Goal: Contribute content

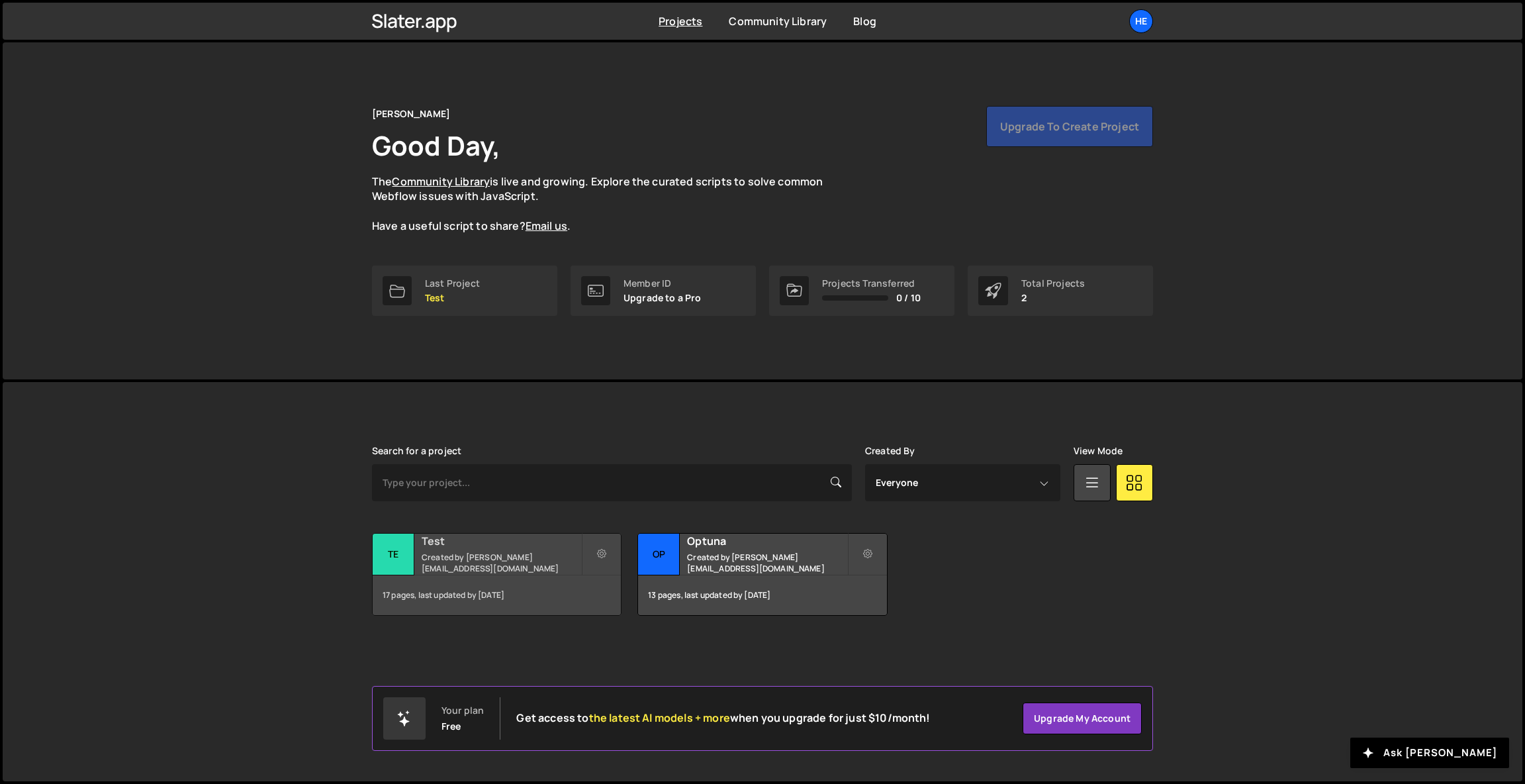
click at [472, 548] on h2 "Test" at bounding box center [501, 541] width 159 height 14
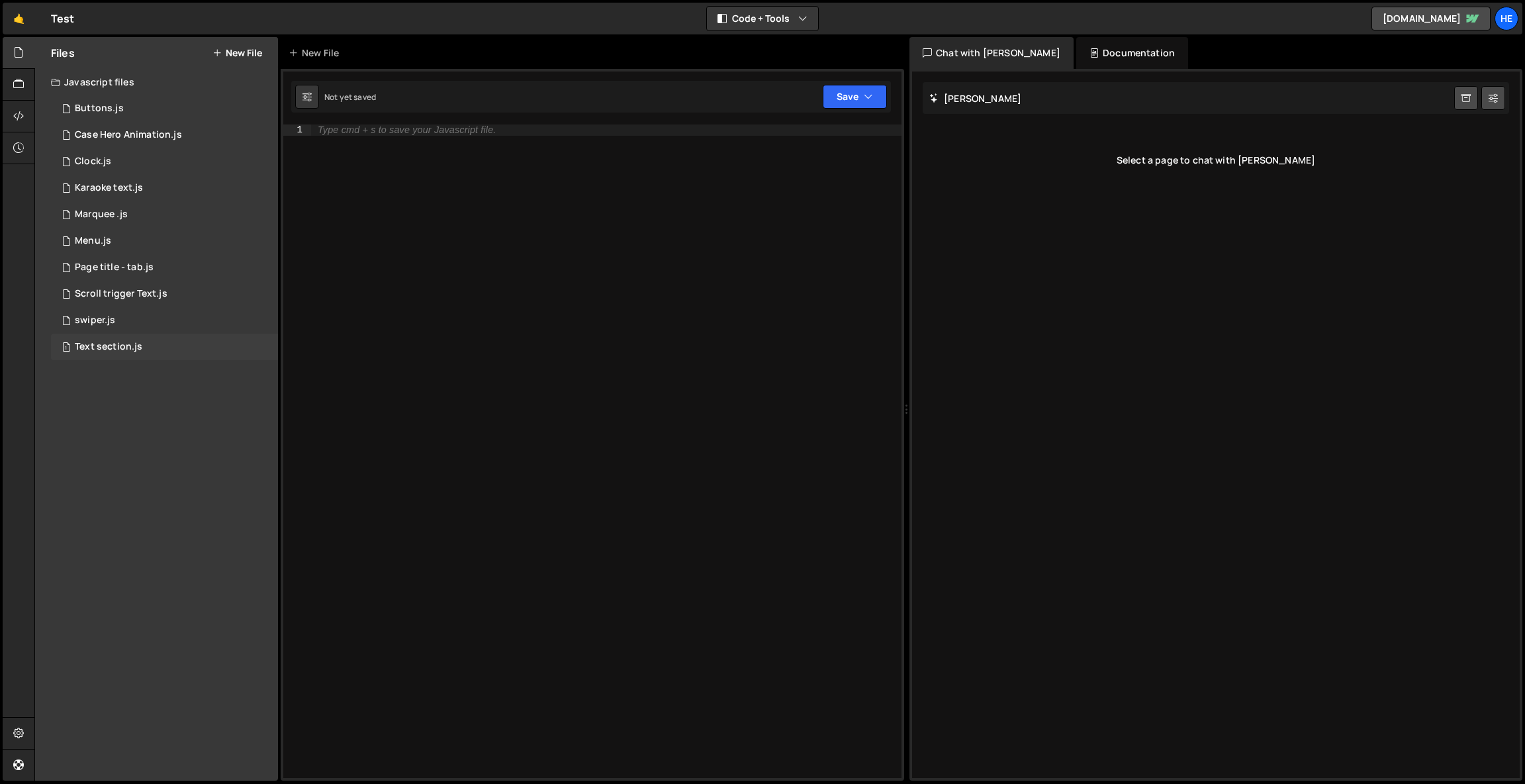
click at [170, 351] on div "1 Text section.js 0" at bounding box center [165, 347] width 227 height 27
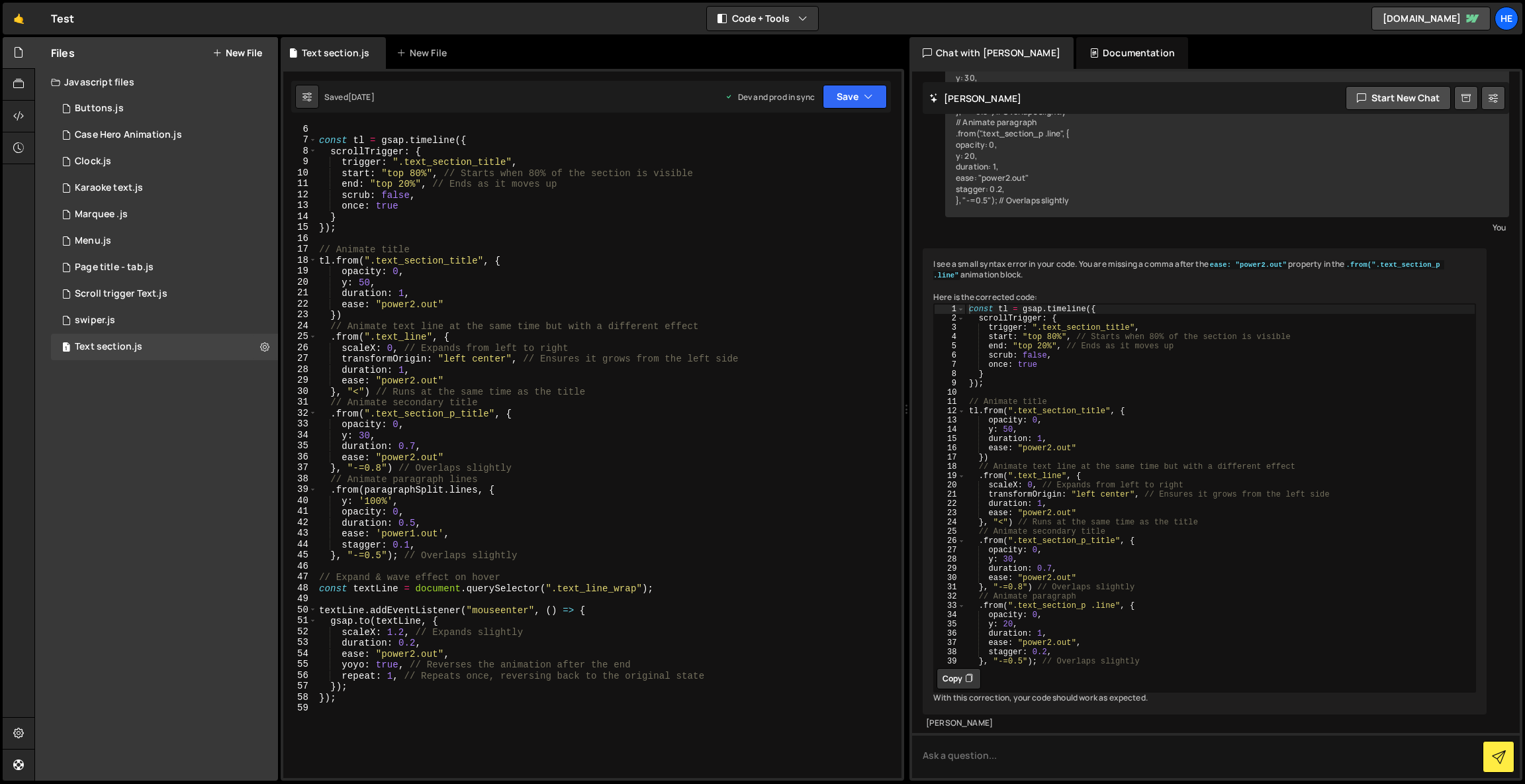
scroll to position [61, 0]
click at [358, 698] on div "const tl = gsap . timeline ({ scrollTrigger : { trigger : ".text_section_title"…" at bounding box center [606, 456] width 580 height 675
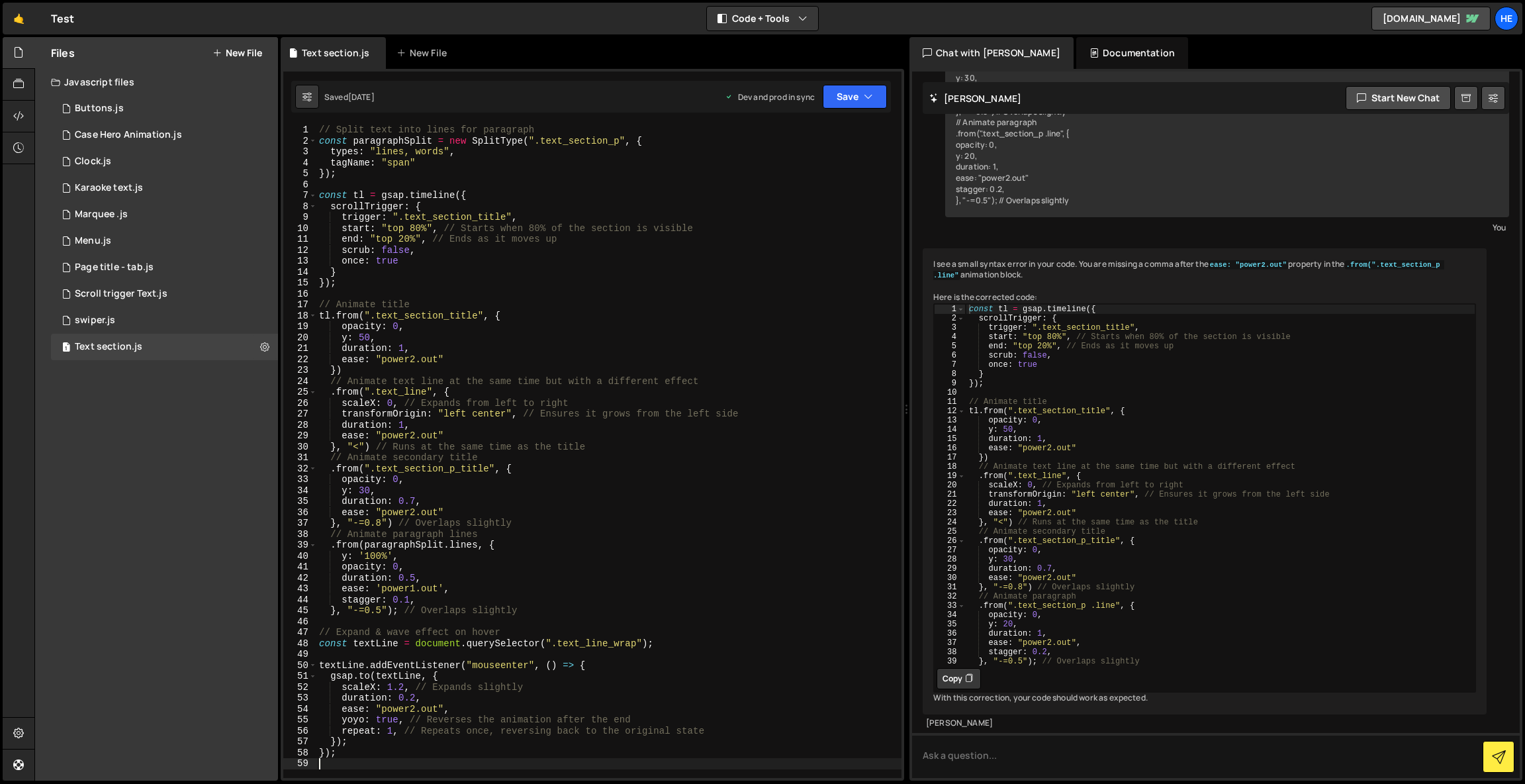
scroll to position [0, 0]
click at [833, 85] on button "Save" at bounding box center [855, 96] width 64 height 24
click at [801, 64] on div "Text section.js New File" at bounding box center [593, 53] width 623 height 31
click at [178, 491] on div "Files New File Javascript files 1 Buttons.js 0 6 Case Hero Animation.js 0 1 Clo…" at bounding box center [156, 409] width 243 height 744
